Goal: Task Accomplishment & Management: Manage account settings

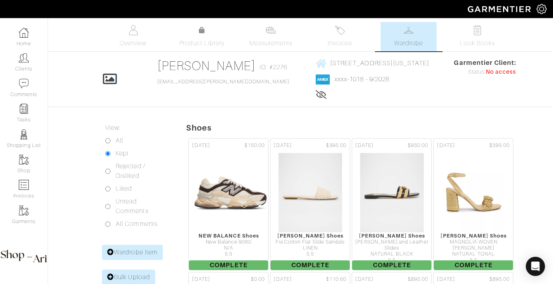
scroll to position [678, 0]
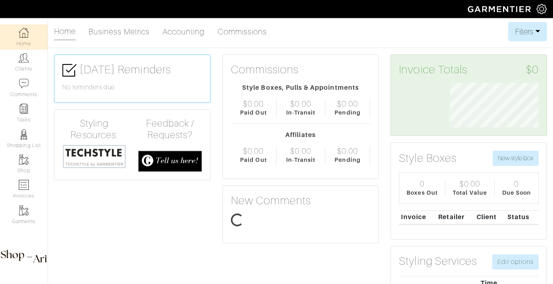
scroll to position [44, 101]
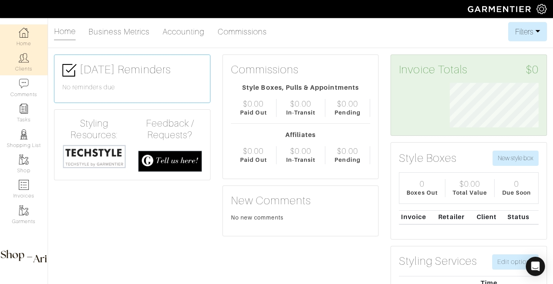
click at [27, 56] on img at bounding box center [24, 58] width 10 height 10
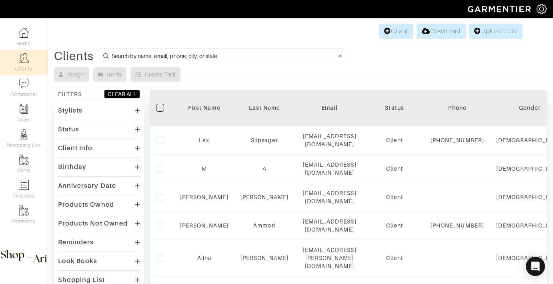
click at [191, 56] on input at bounding box center [224, 56] width 225 height 10
type input "elisha"
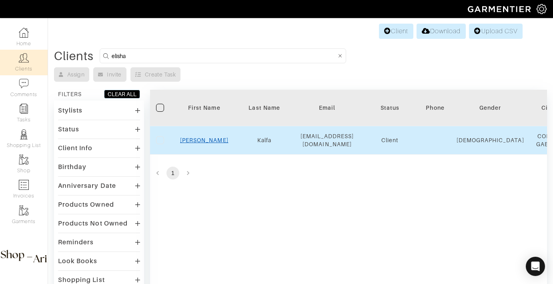
click at [197, 142] on link "Elisha" at bounding box center [204, 140] width 48 height 6
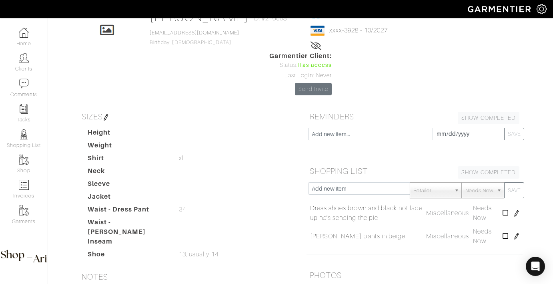
scroll to position [51, 0]
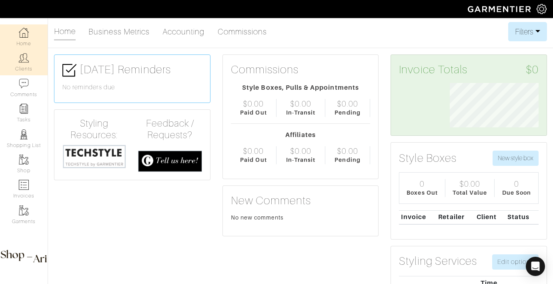
scroll to position [44, 101]
click at [22, 64] on link "Clients" at bounding box center [24, 62] width 48 height 25
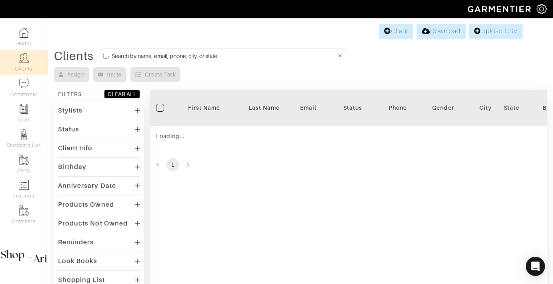
click at [162, 54] on input at bounding box center [224, 56] width 225 height 10
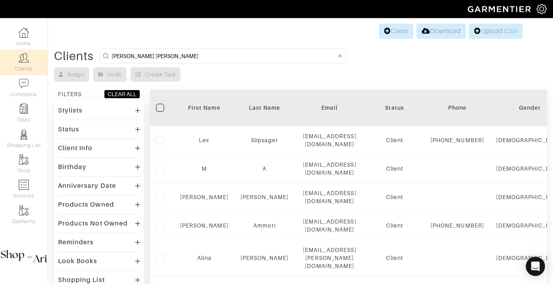
type input "mary claire"
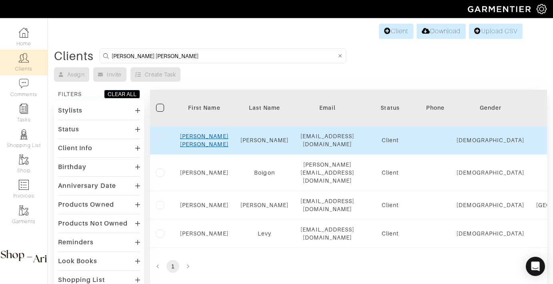
click at [207, 139] on link "Mary Claire" at bounding box center [204, 140] width 48 height 14
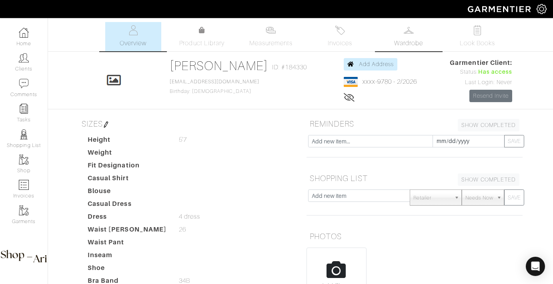
click at [410, 50] on link "Wardrobe" at bounding box center [409, 36] width 56 height 29
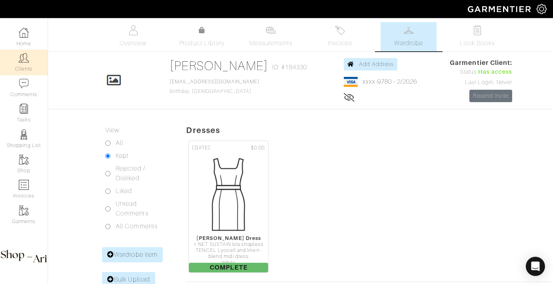
click at [32, 65] on link "Clients" at bounding box center [24, 62] width 48 height 25
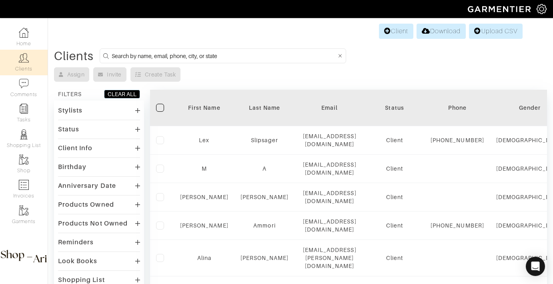
click at [205, 55] on input at bounding box center [224, 56] width 225 height 10
type input "kyle healy"
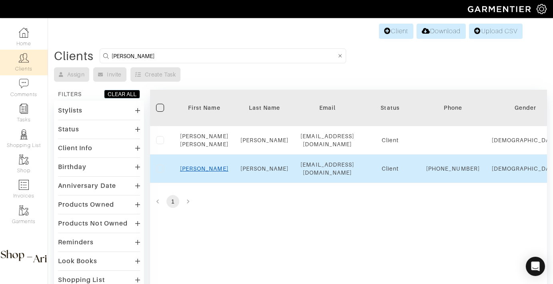
click at [205, 169] on link "Kyle" at bounding box center [204, 168] width 48 height 6
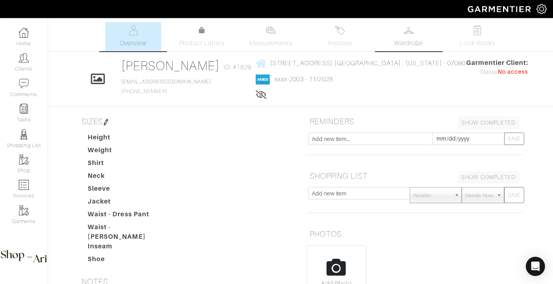
click at [419, 28] on link "Wardrobe" at bounding box center [409, 36] width 56 height 29
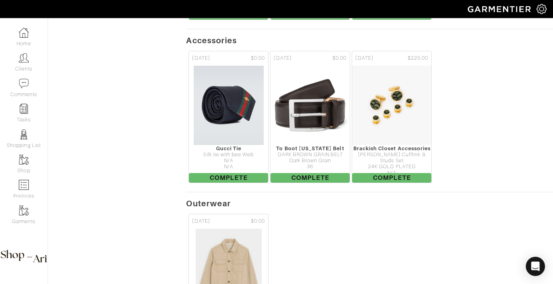
scroll to position [2407, 0]
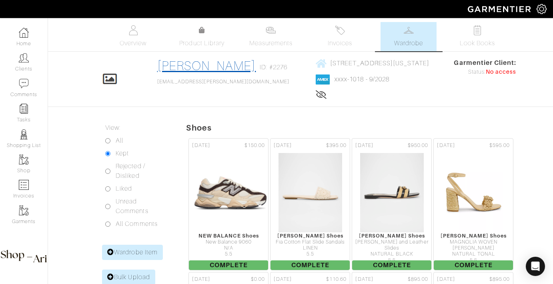
click at [185, 69] on link "Mariel Kelly" at bounding box center [206, 65] width 99 height 14
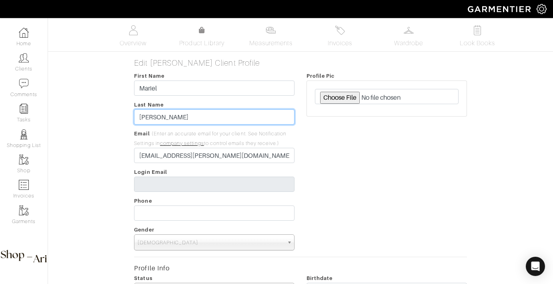
click at [171, 112] on input "Kelly" at bounding box center [214, 116] width 161 height 15
click at [170, 118] on input "Kelly" at bounding box center [214, 116] width 161 height 15
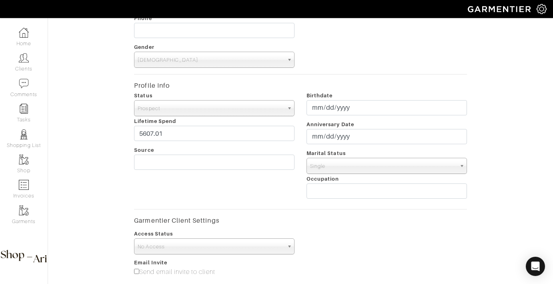
scroll to position [364, 0]
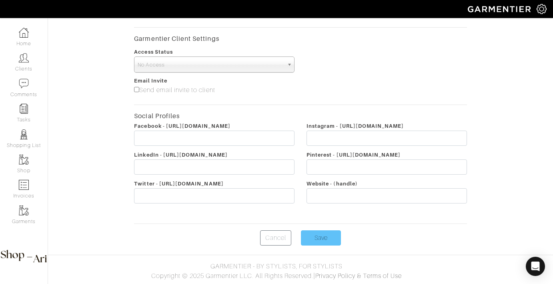
type input "Kelley"
click at [315, 240] on input "Save" at bounding box center [321, 237] width 40 height 15
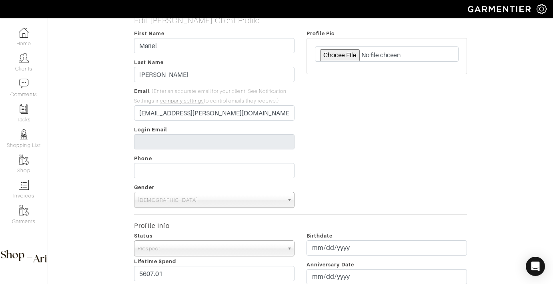
scroll to position [0, 0]
